Goal: Task Accomplishment & Management: Manage account settings

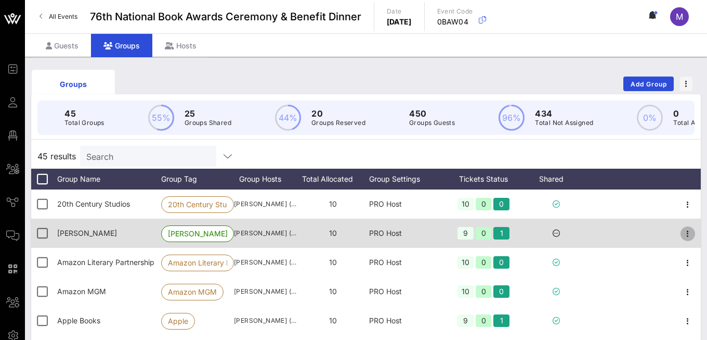
click at [665, 240] on icon "button" at bounding box center [688, 233] width 12 height 12
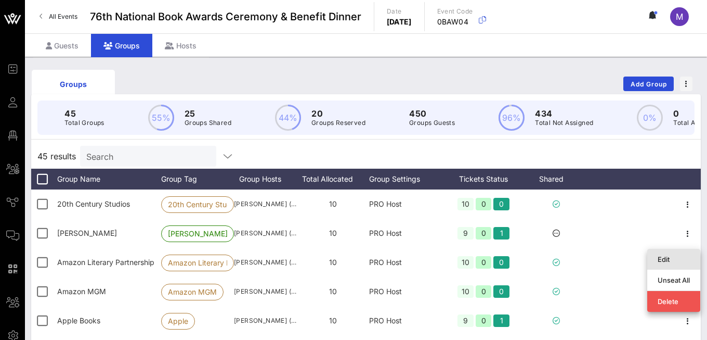
click at [665, 258] on div "Edit" at bounding box center [674, 259] width 32 height 8
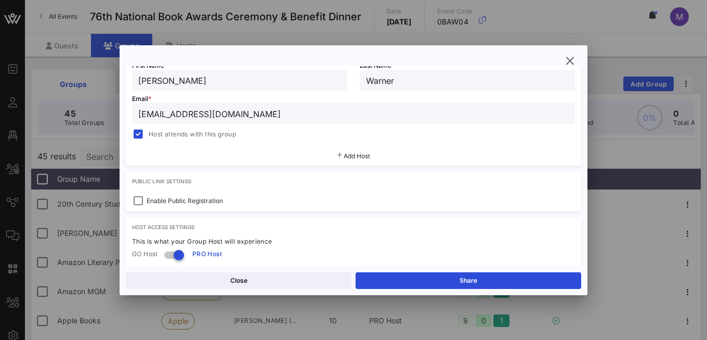
scroll to position [218, 0]
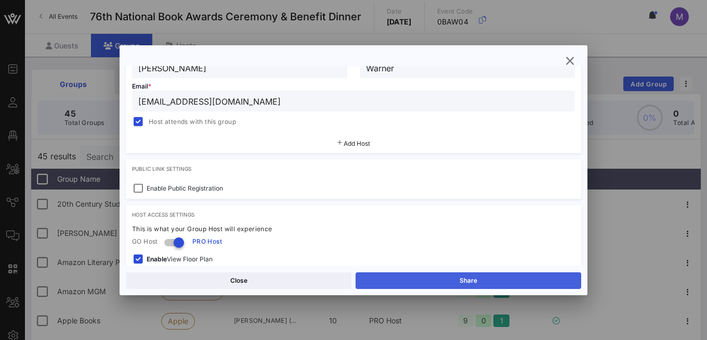
click at [463, 281] on button "Share" at bounding box center [469, 280] width 226 height 17
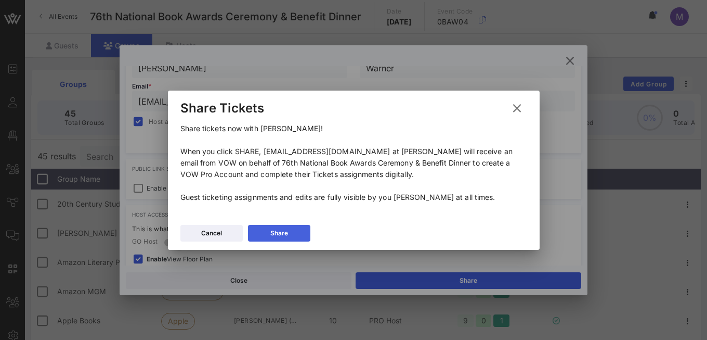
click at [286, 230] on div "Share" at bounding box center [279, 233] width 18 height 10
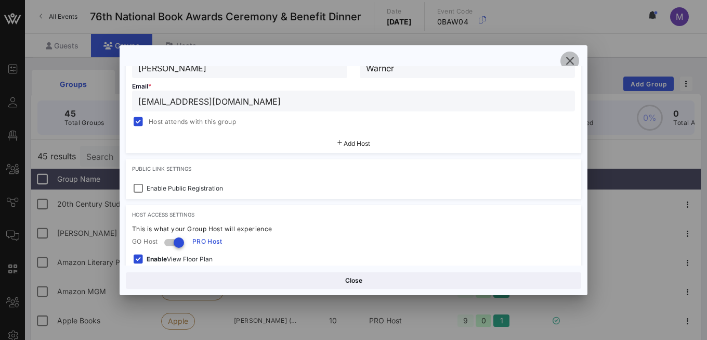
click at [567, 61] on icon "button" at bounding box center [570, 61] width 12 height 12
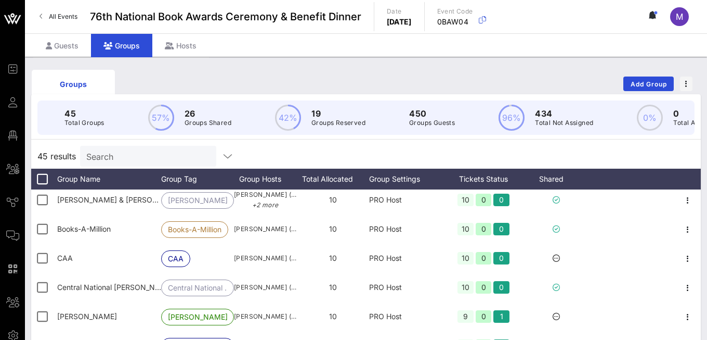
scroll to position [179, 0]
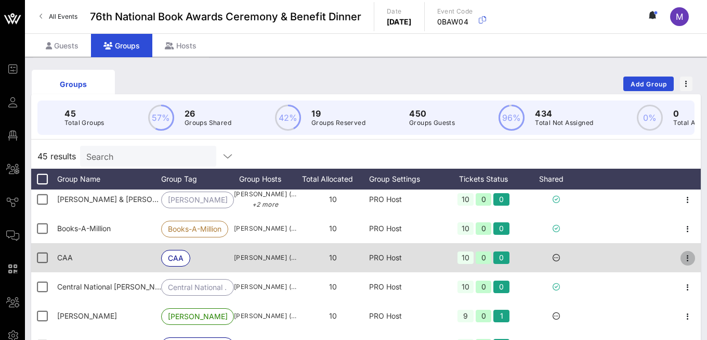
click at [665, 264] on icon "button" at bounding box center [688, 258] width 12 height 12
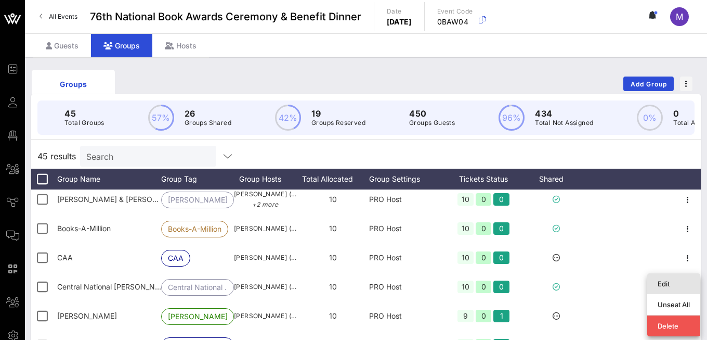
click at [665, 282] on div "Edit" at bounding box center [674, 283] width 32 height 8
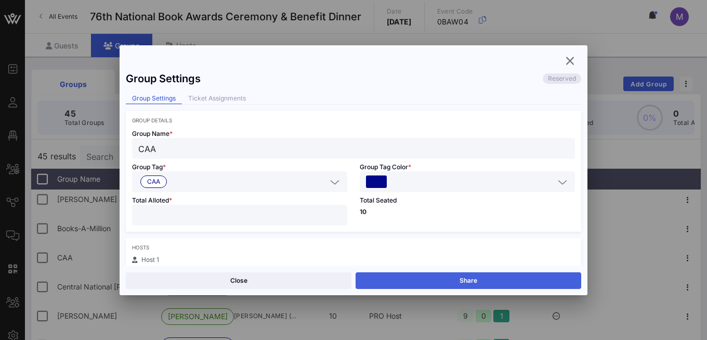
click at [505, 278] on button "Share" at bounding box center [469, 280] width 226 height 17
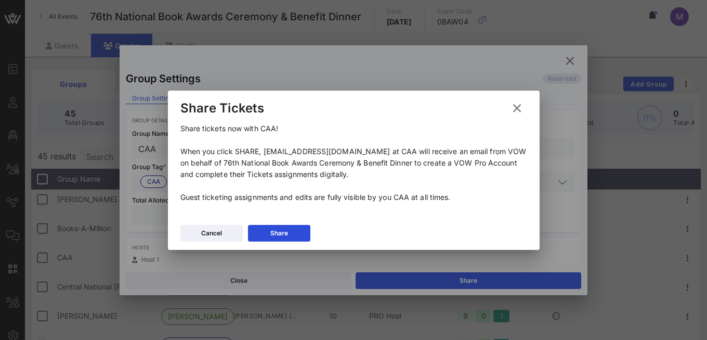
click at [514, 109] on icon at bounding box center [517, 107] width 15 height 13
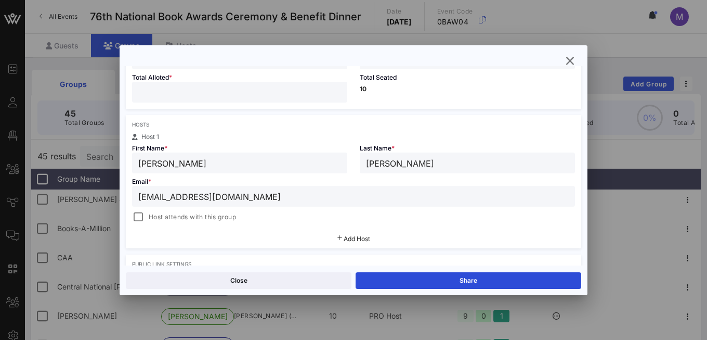
scroll to position [125, 0]
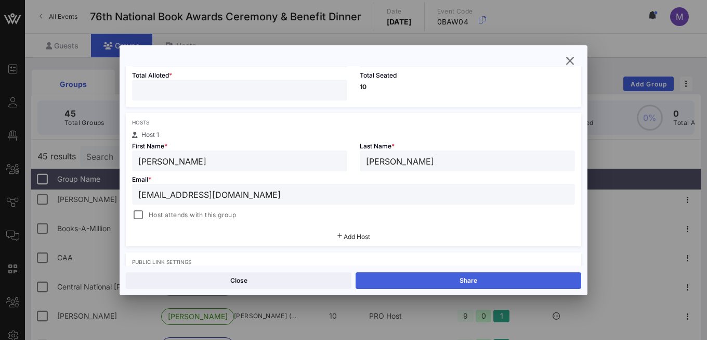
click at [412, 277] on button "Share" at bounding box center [469, 280] width 226 height 17
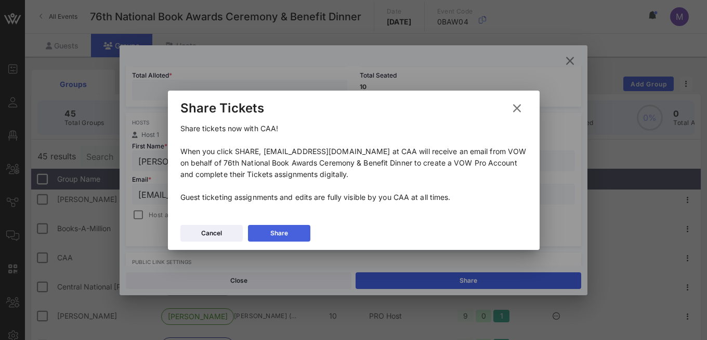
click at [295, 234] on button "Share" at bounding box center [279, 233] width 62 height 17
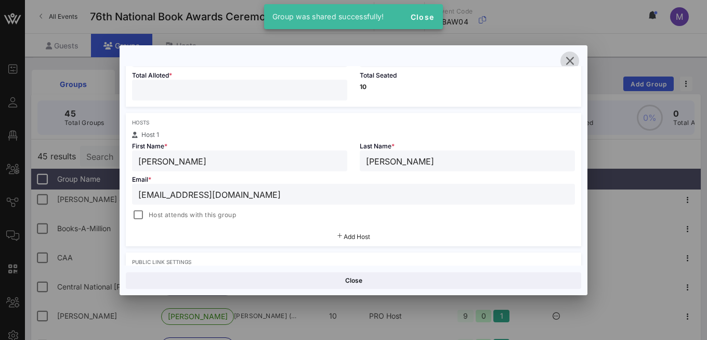
click at [567, 58] on icon "button" at bounding box center [570, 61] width 12 height 12
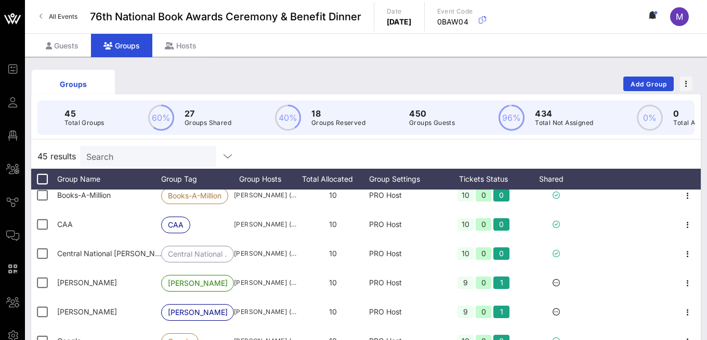
scroll to position [222, 0]
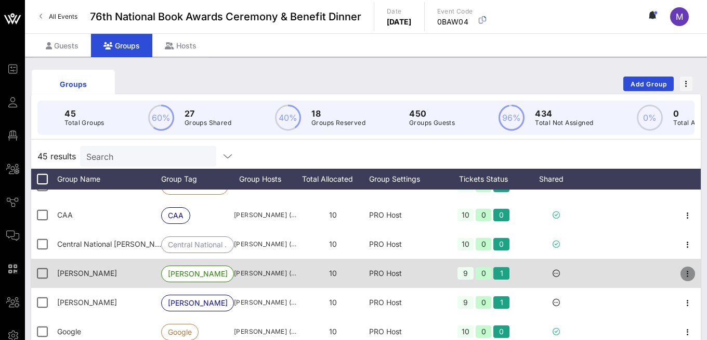
click at [665, 277] on icon "button" at bounding box center [688, 273] width 12 height 12
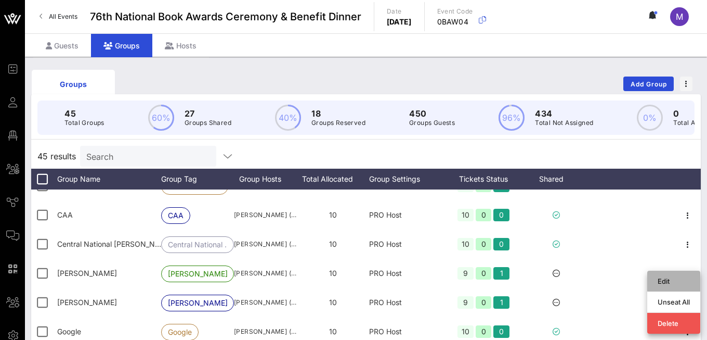
click at [665, 278] on div "Edit" at bounding box center [674, 281] width 32 height 8
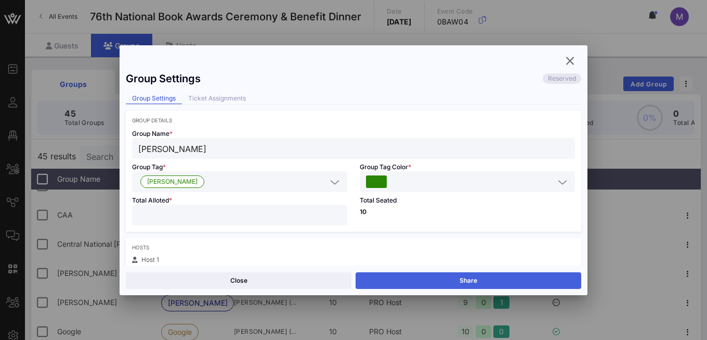
click at [460, 278] on button "Share" at bounding box center [469, 280] width 226 height 17
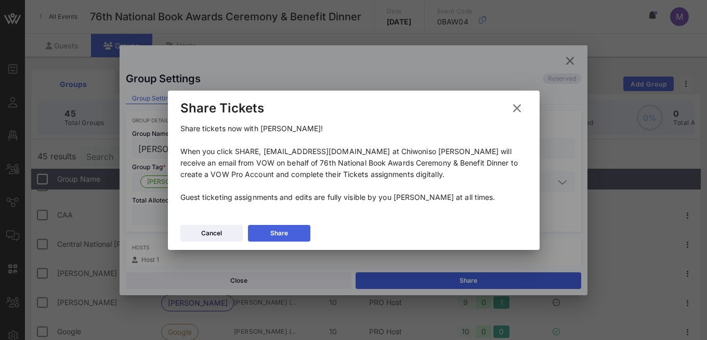
click at [301, 230] on button "Share" at bounding box center [279, 233] width 62 height 17
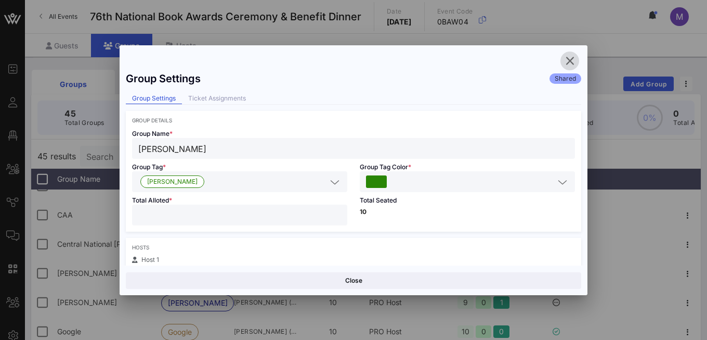
click at [568, 57] on icon "button" at bounding box center [570, 61] width 12 height 12
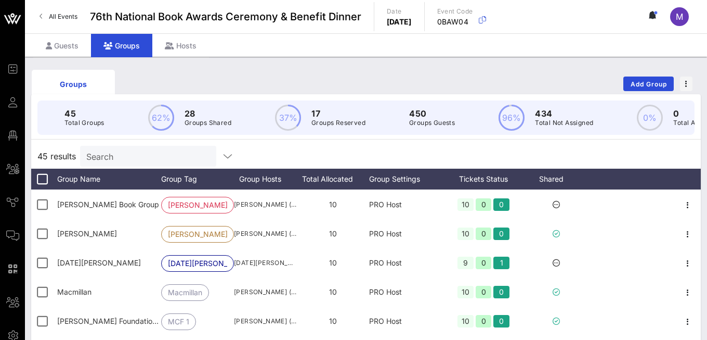
scroll to position [455, 0]
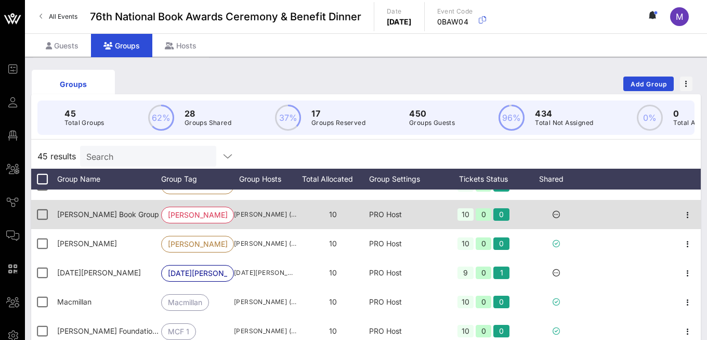
click at [557, 218] on icon at bounding box center [556, 214] width 7 height 7
click at [665, 220] on icon "button" at bounding box center [688, 214] width 12 height 12
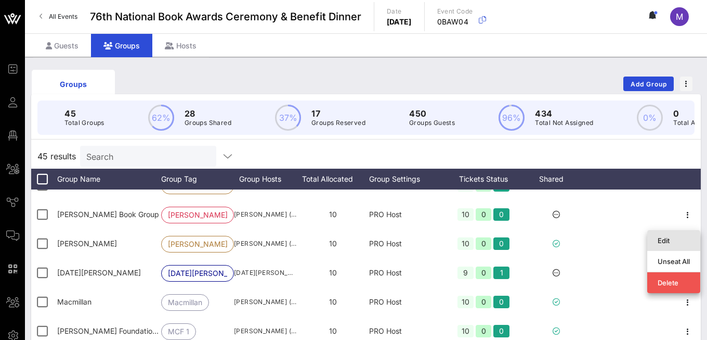
click at [665, 238] on div "Edit" at bounding box center [674, 240] width 32 height 8
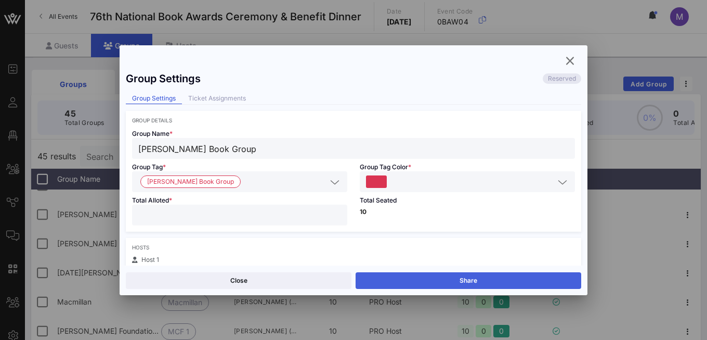
click at [428, 281] on button "Share" at bounding box center [469, 280] width 226 height 17
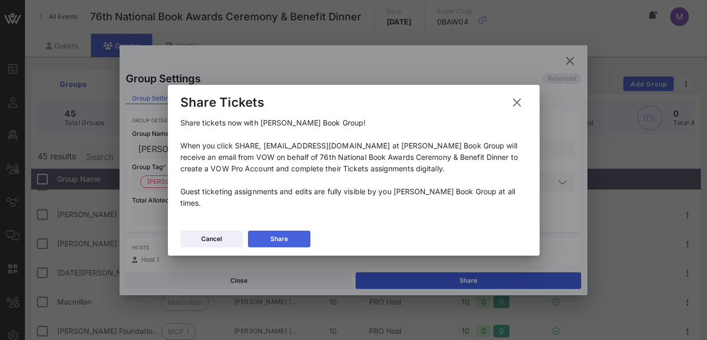
click at [294, 235] on button "Share" at bounding box center [279, 238] width 62 height 17
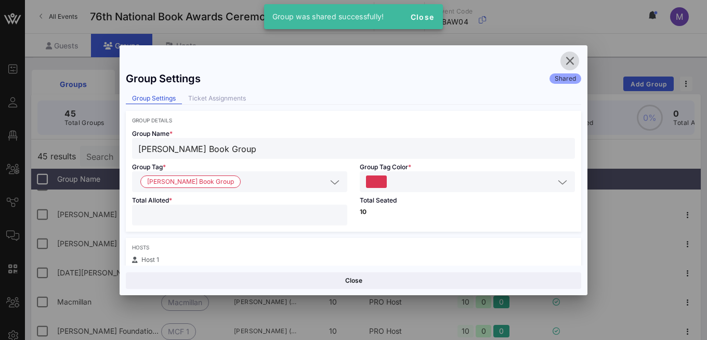
click at [571, 58] on icon "button" at bounding box center [570, 61] width 12 height 12
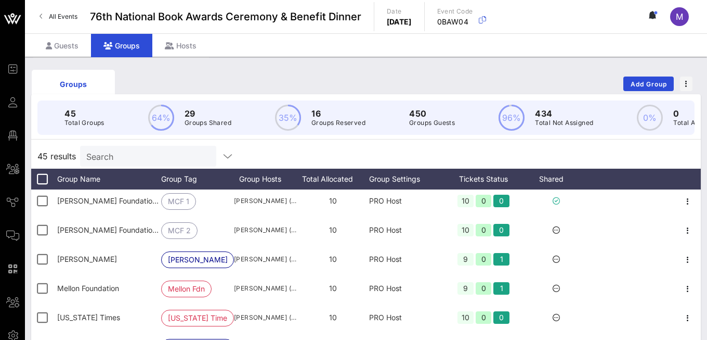
scroll to position [586, 0]
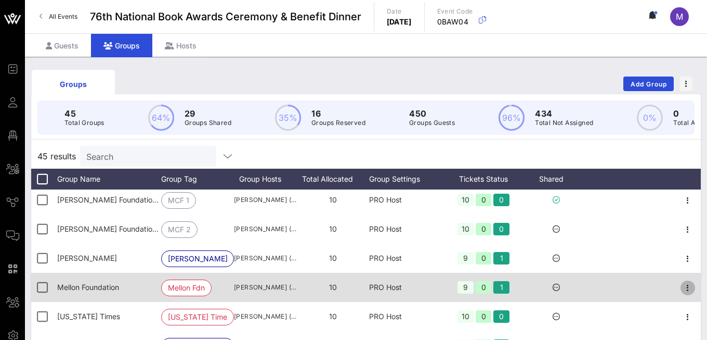
click at [665, 293] on icon "button" at bounding box center [688, 287] width 12 height 12
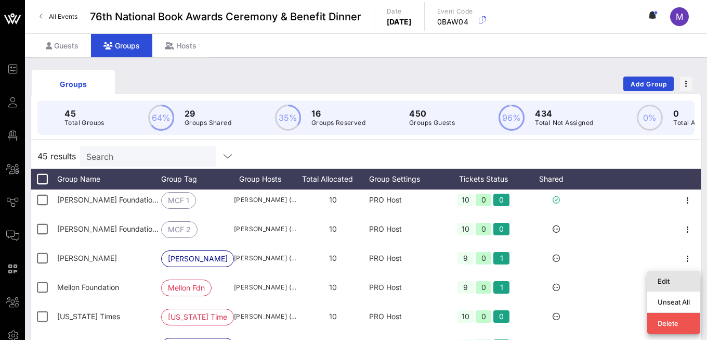
click at [663, 282] on div "Edit" at bounding box center [674, 281] width 32 height 8
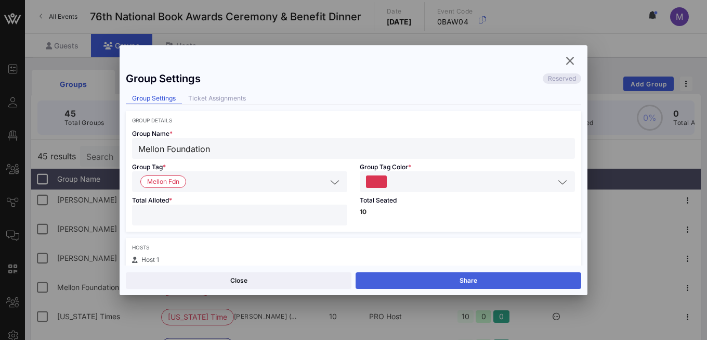
click at [437, 280] on button "Share" at bounding box center [469, 280] width 226 height 17
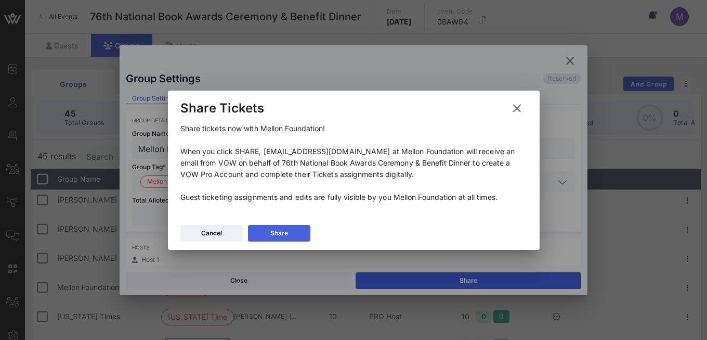
click at [289, 231] on button "Share" at bounding box center [279, 233] width 62 height 17
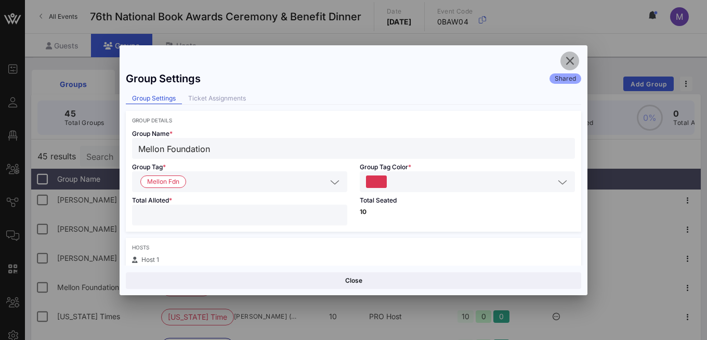
click at [571, 60] on icon "button" at bounding box center [570, 61] width 12 height 12
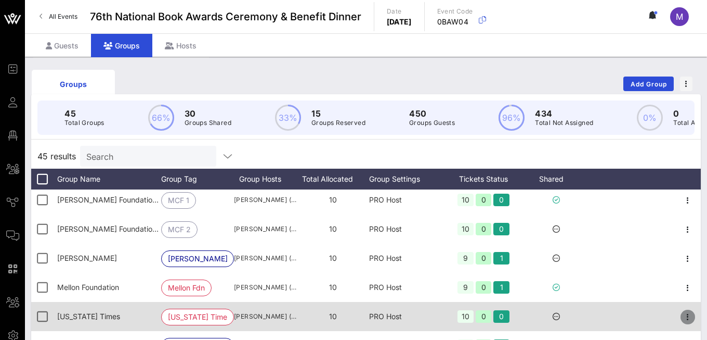
click at [665, 322] on icon "button" at bounding box center [688, 316] width 12 height 12
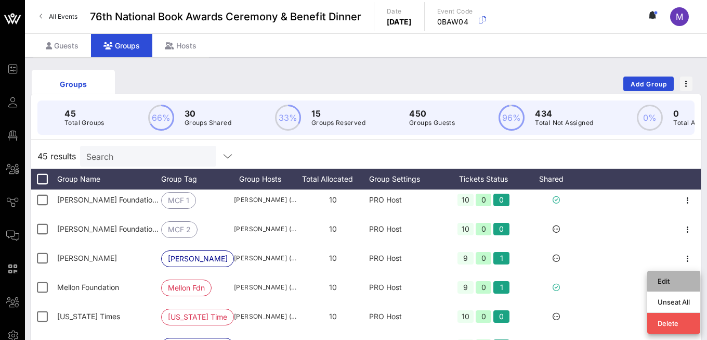
click at [665, 279] on div "Edit" at bounding box center [674, 281] width 32 height 8
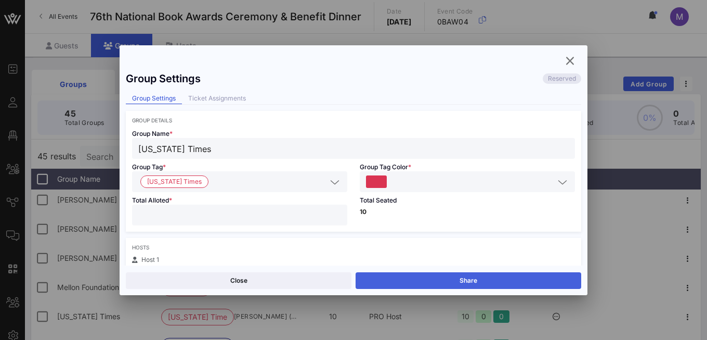
click at [404, 280] on button "Share" at bounding box center [469, 280] width 226 height 17
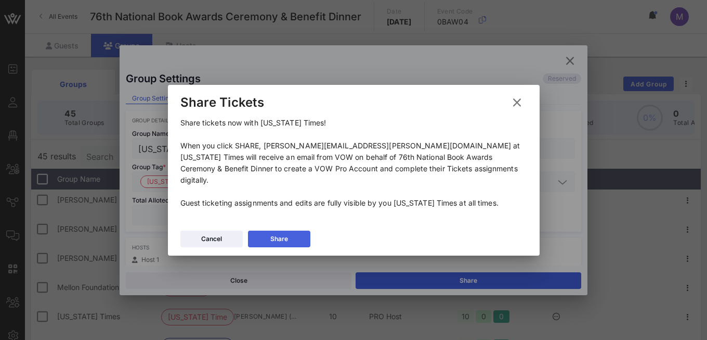
click at [285, 233] on div "Share" at bounding box center [279, 238] width 18 height 10
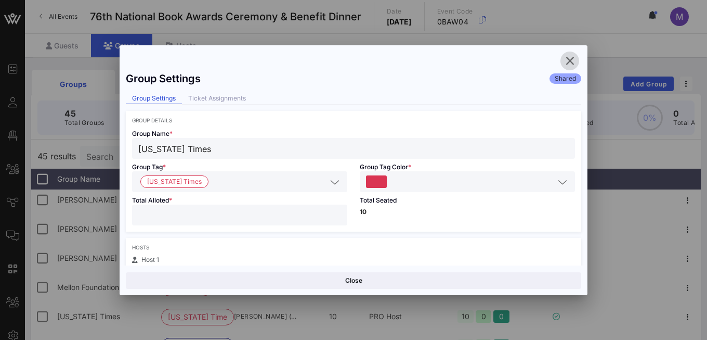
click at [568, 61] on icon "button" at bounding box center [570, 61] width 12 height 12
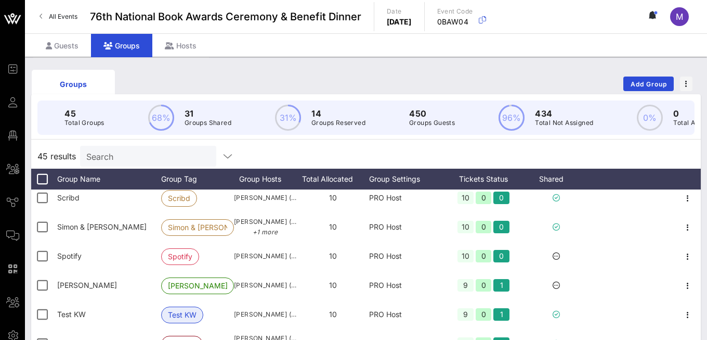
scroll to position [980, 0]
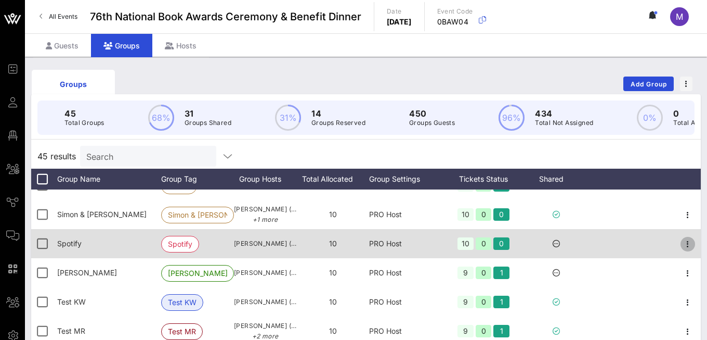
click at [665, 250] on icon "button" at bounding box center [688, 244] width 12 height 12
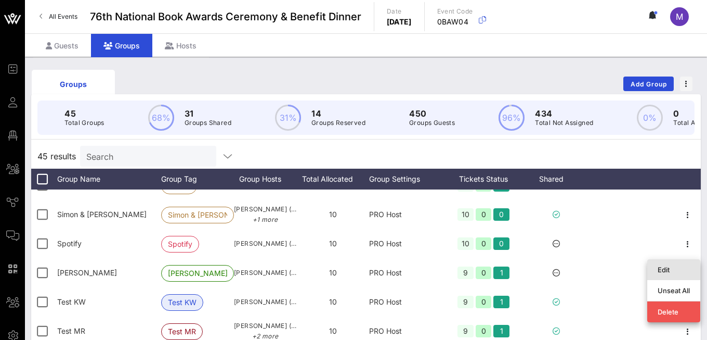
click at [661, 268] on div "Edit" at bounding box center [674, 269] width 32 height 8
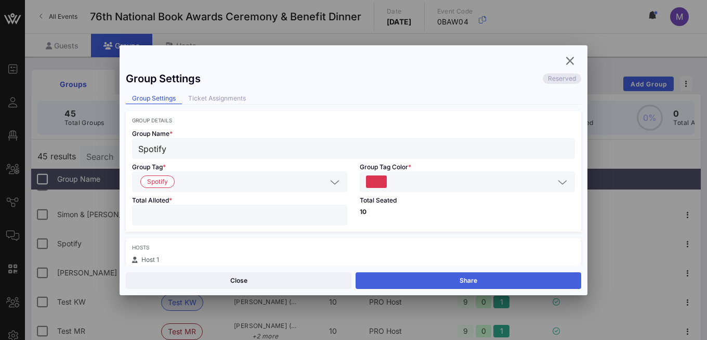
click at [458, 281] on button "Share" at bounding box center [469, 280] width 226 height 17
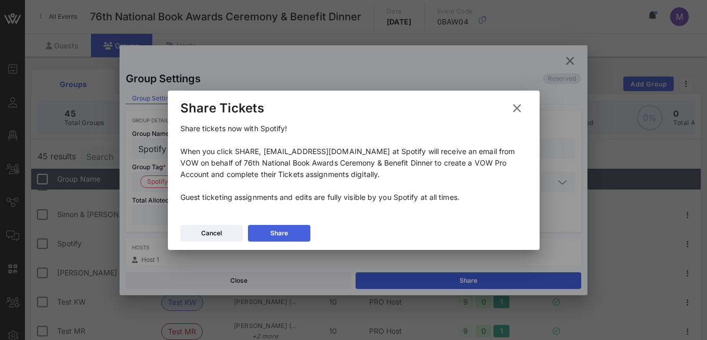
click at [286, 235] on div "Share" at bounding box center [279, 233] width 18 height 10
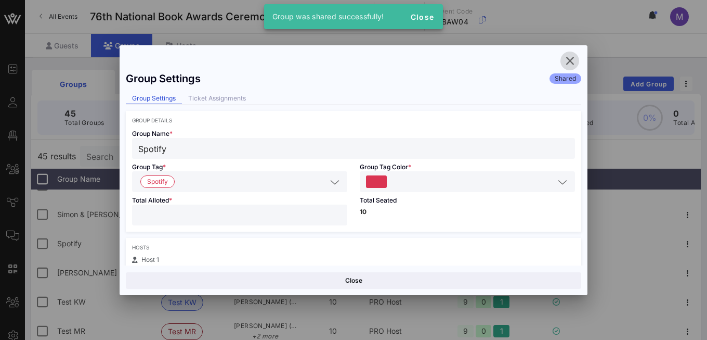
click at [574, 62] on icon "button" at bounding box center [570, 61] width 12 height 12
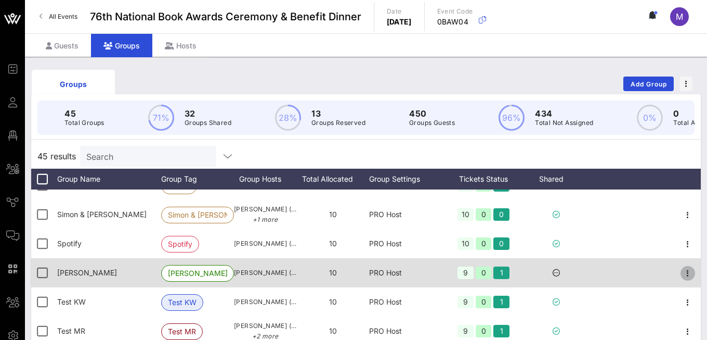
click at [665, 277] on icon "button" at bounding box center [688, 273] width 12 height 12
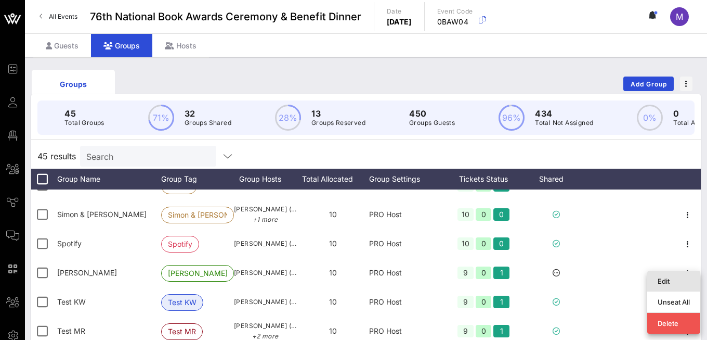
click at [659, 277] on div "Edit" at bounding box center [674, 281] width 32 height 8
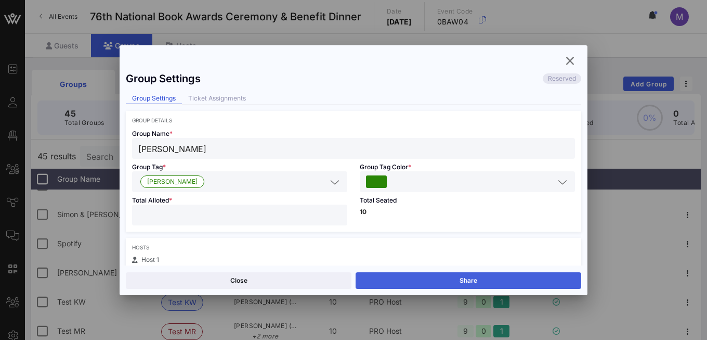
click at [410, 277] on button "Share" at bounding box center [469, 280] width 226 height 17
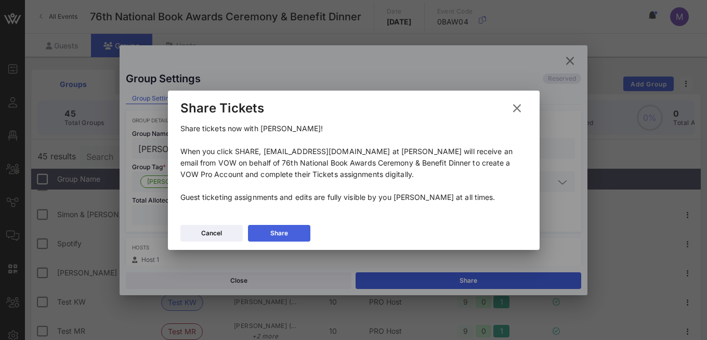
click at [286, 232] on div "Share" at bounding box center [279, 233] width 18 height 10
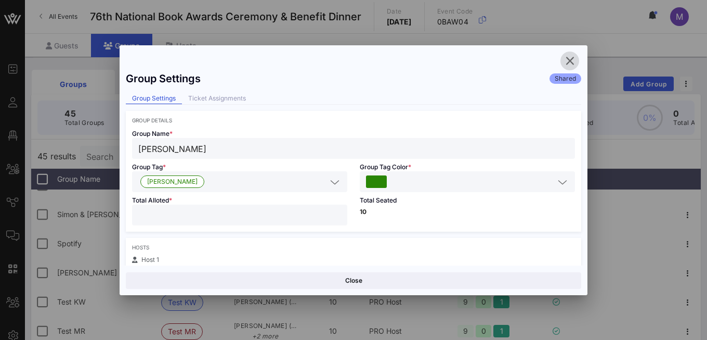
click at [564, 57] on icon "button" at bounding box center [570, 61] width 12 height 12
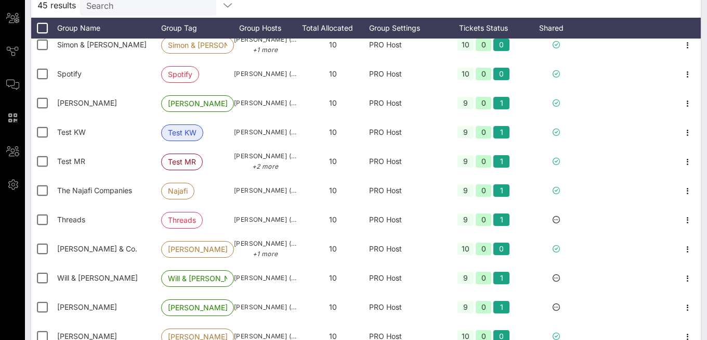
scroll to position [152, 0]
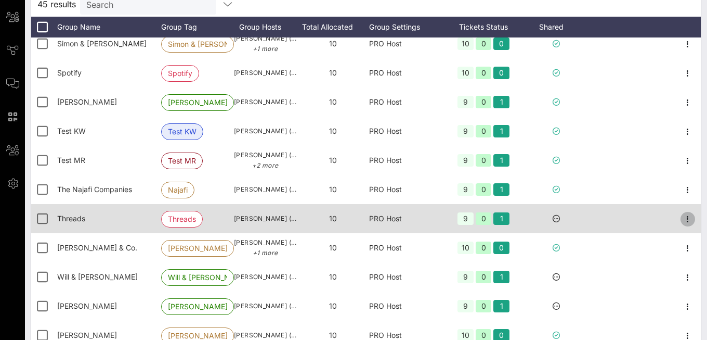
click at [665, 225] on icon "button" at bounding box center [688, 219] width 12 height 12
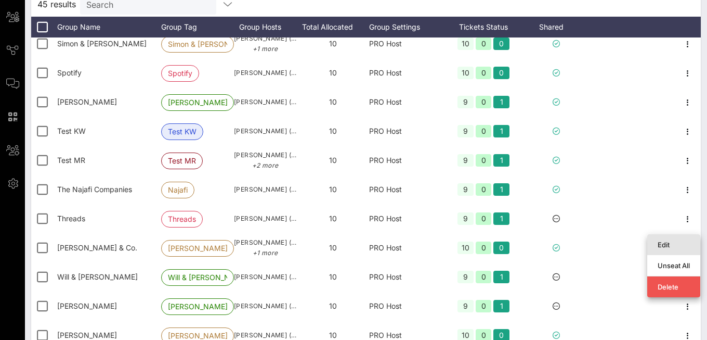
click at [665, 245] on div "Edit" at bounding box center [674, 244] width 32 height 8
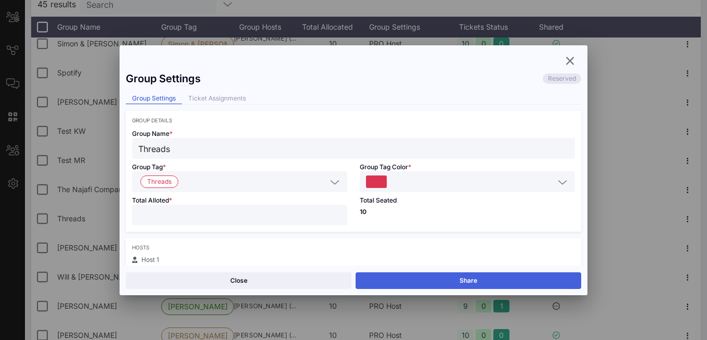
click at [472, 279] on button "Share" at bounding box center [469, 280] width 226 height 17
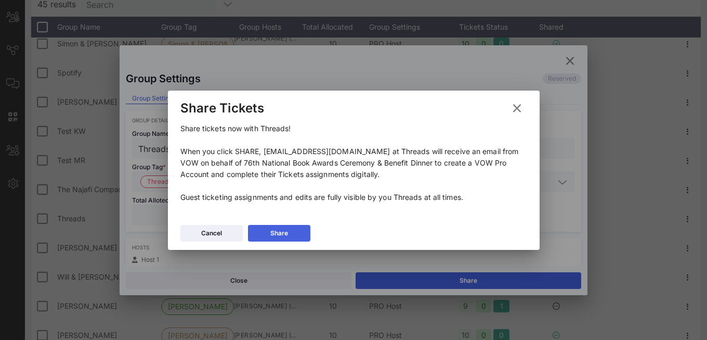
click at [296, 229] on button "Share" at bounding box center [279, 233] width 62 height 17
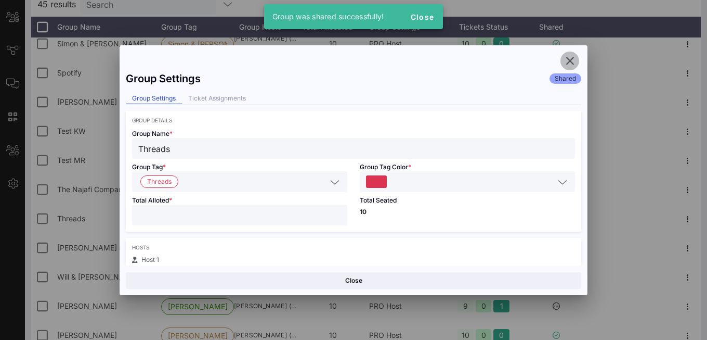
click at [568, 62] on icon "button" at bounding box center [570, 61] width 12 height 12
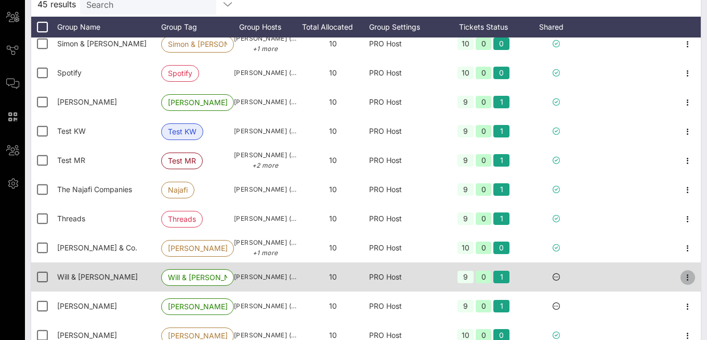
click at [665, 283] on icon "button" at bounding box center [688, 277] width 12 height 12
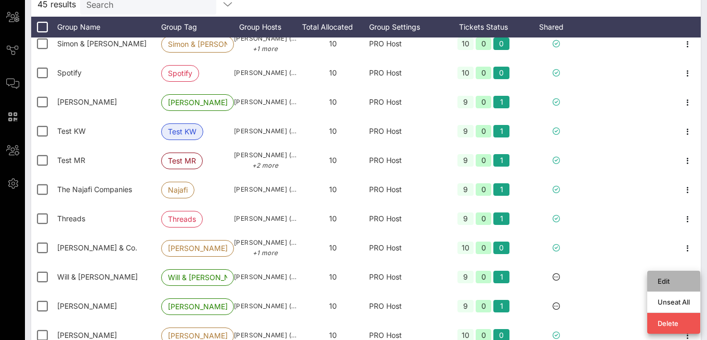
click at [661, 279] on div "Edit" at bounding box center [674, 281] width 32 height 8
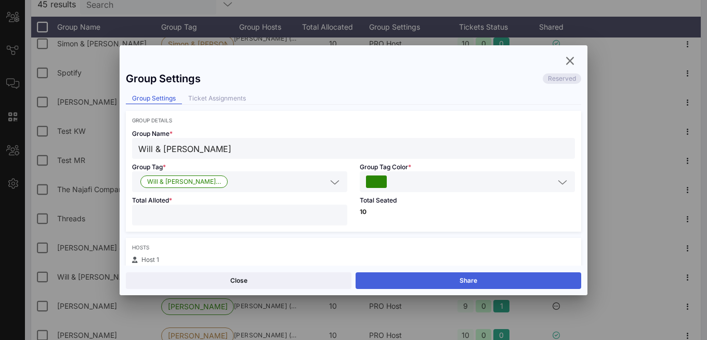
click at [419, 277] on button "Share" at bounding box center [469, 280] width 226 height 17
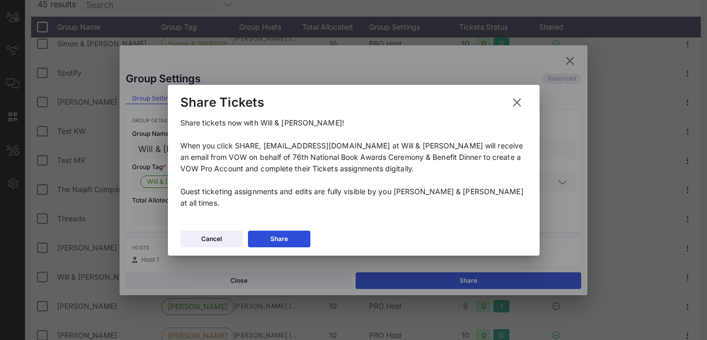
drag, startPoint x: 305, startPoint y: 232, endPoint x: 309, endPoint y: 230, distance: 5.4
click at [305, 232] on button "Share" at bounding box center [279, 238] width 62 height 17
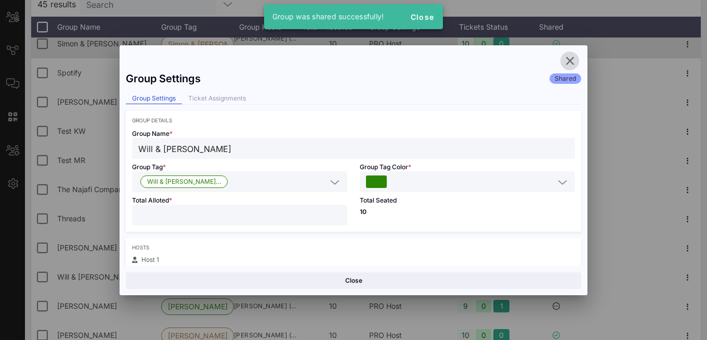
click at [568, 61] on icon "button" at bounding box center [570, 61] width 12 height 12
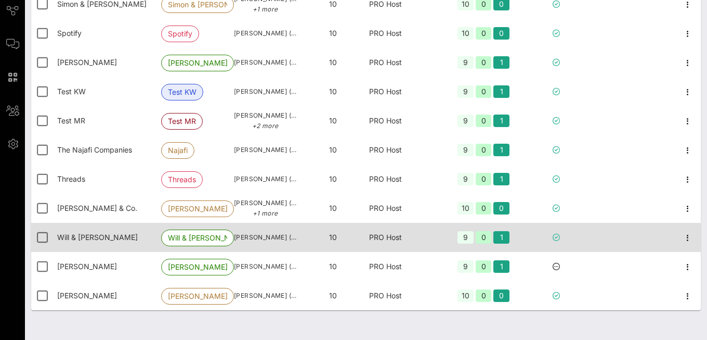
scroll to position [206, 0]
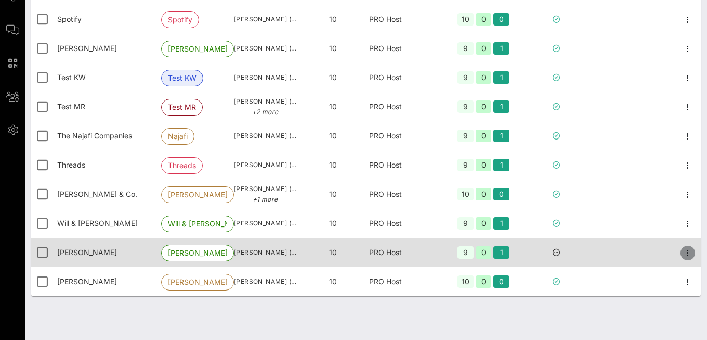
click at [665, 257] on icon "button" at bounding box center [688, 252] width 12 height 12
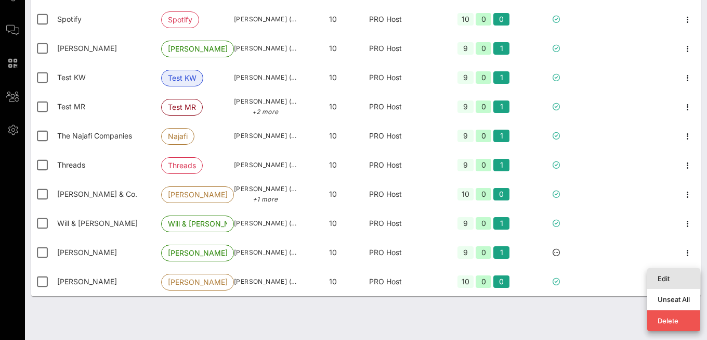
click at [658, 279] on div "Edit" at bounding box center [674, 278] width 32 height 8
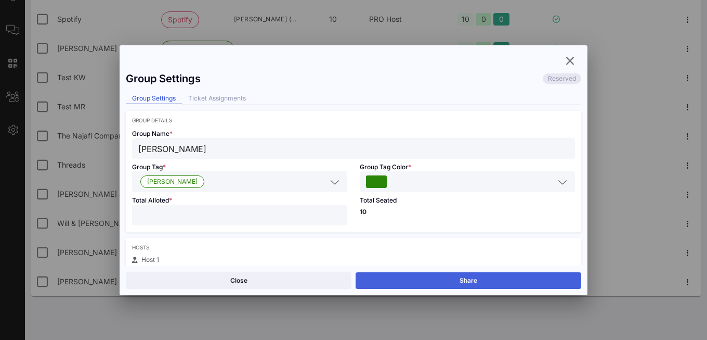
click at [442, 281] on button "Share" at bounding box center [469, 280] width 226 height 17
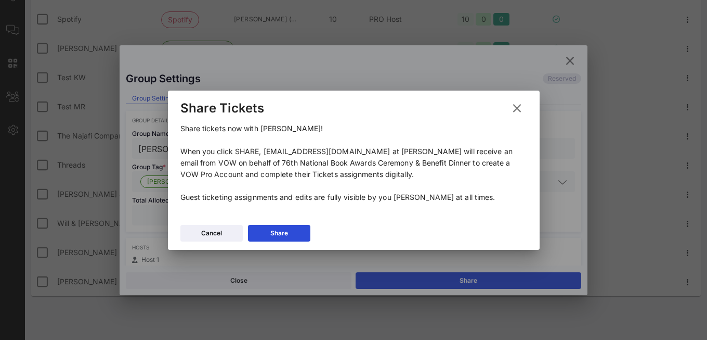
drag, startPoint x: 269, startPoint y: 234, endPoint x: 281, endPoint y: 234, distance: 12.0
click at [269, 234] on button "Share" at bounding box center [279, 233] width 62 height 17
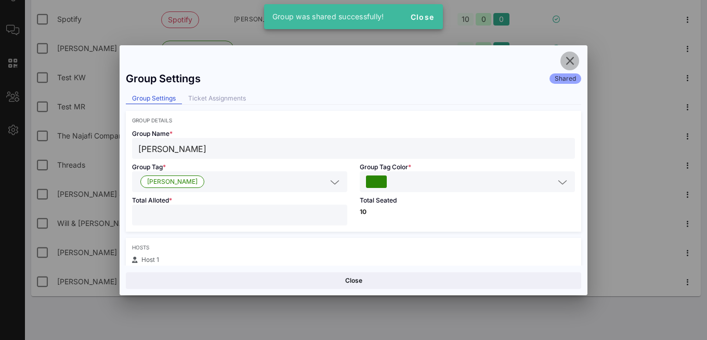
click at [566, 60] on icon "button" at bounding box center [570, 61] width 12 height 12
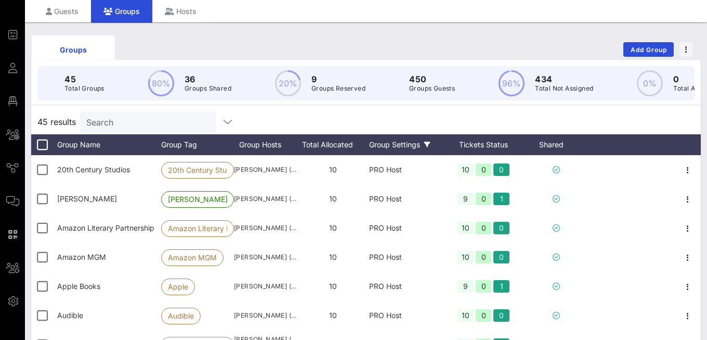
scroll to position [0, 0]
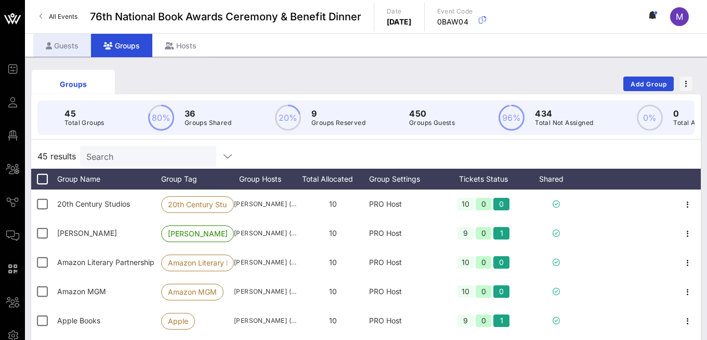
click at [66, 42] on div "Guests" at bounding box center [62, 45] width 58 height 23
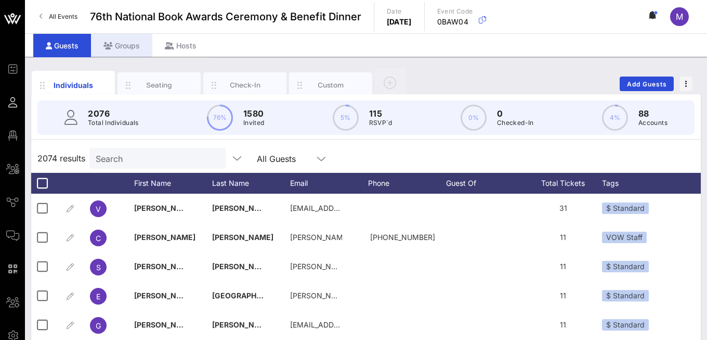
click at [127, 46] on div "Groups" at bounding box center [121, 45] width 61 height 23
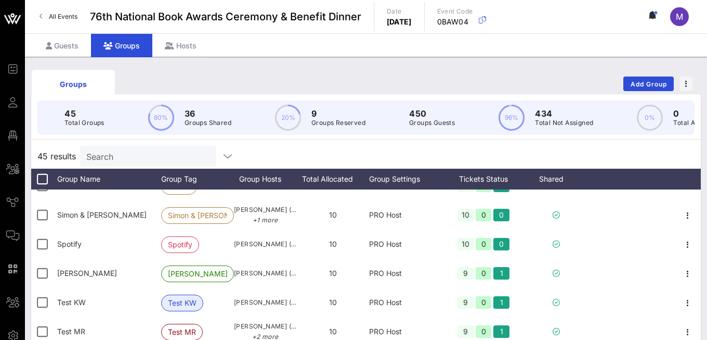
scroll to position [998, 0]
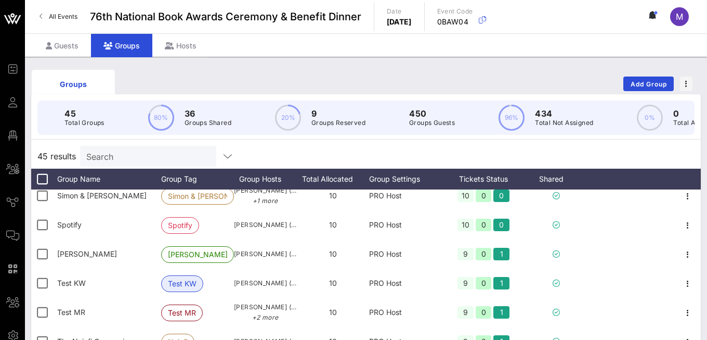
click at [301, 78] on div "Groups Add Group" at bounding box center [366, 83] width 670 height 33
